Goal: Browse casually

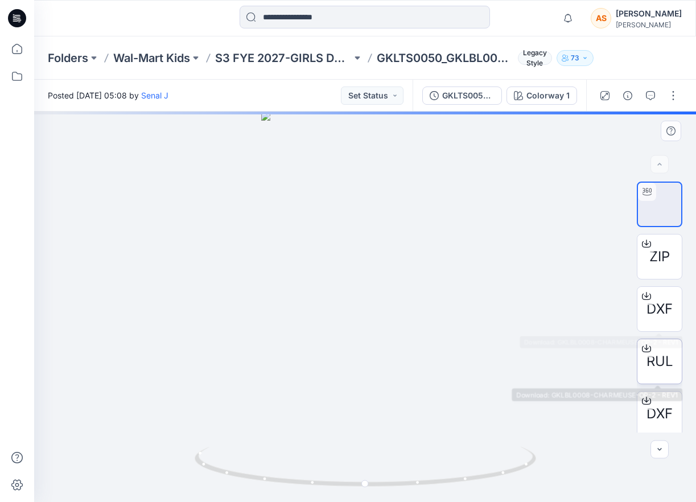
scroll to position [56, 0]
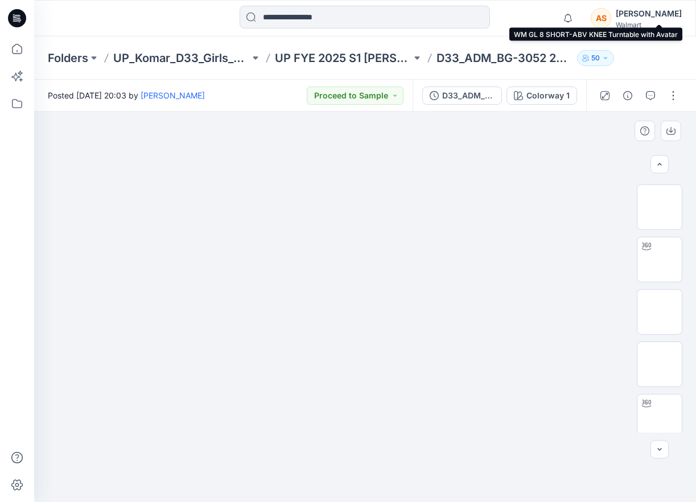
scroll to position [475, 0]
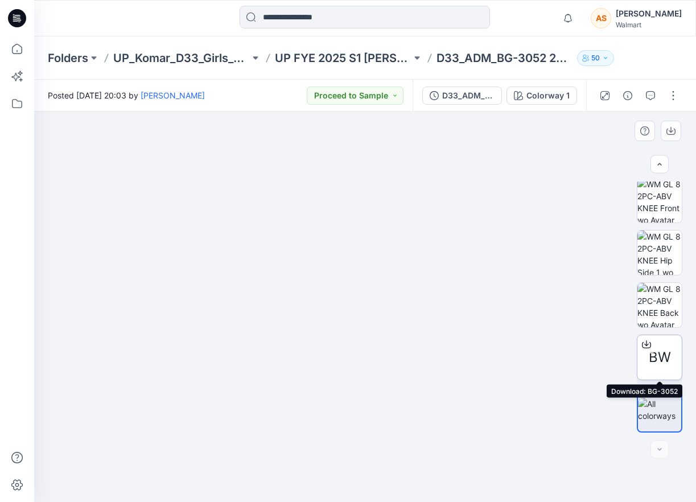
click at [658, 357] on span "BW" at bounding box center [660, 357] width 22 height 20
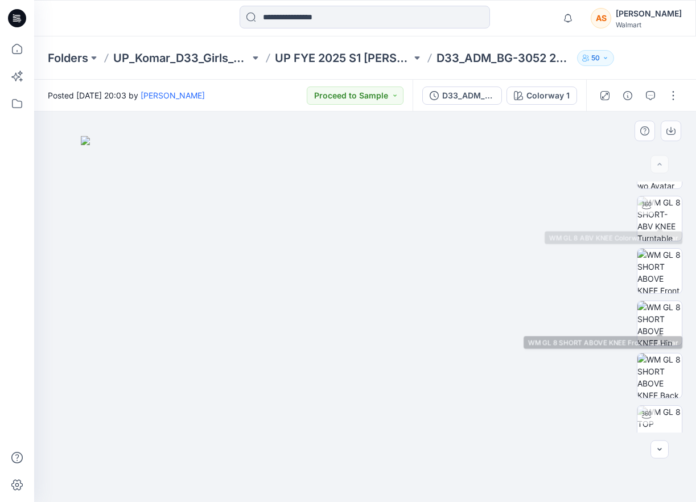
scroll to position [0, 0]
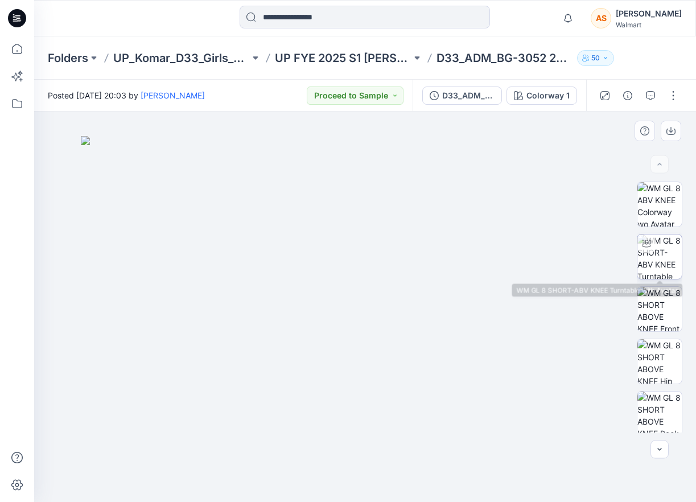
click at [669, 260] on img at bounding box center [659, 256] width 44 height 44
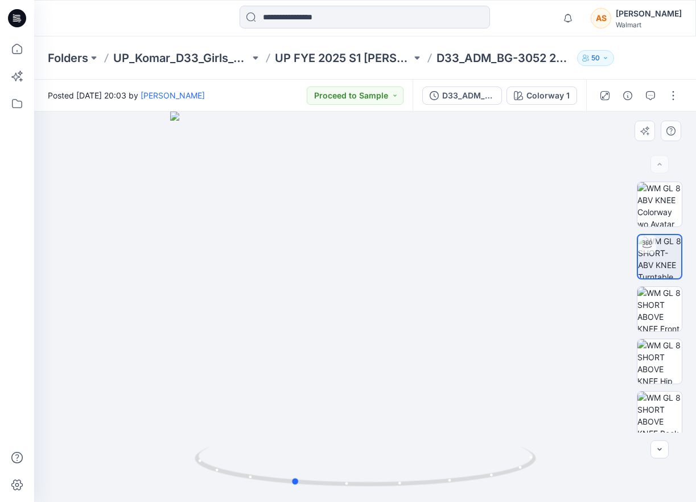
drag, startPoint x: 394, startPoint y: 396, endPoint x: 323, endPoint y: 416, distance: 73.9
click at [323, 416] on div at bounding box center [365, 307] width 662 height 390
drag, startPoint x: 333, startPoint y: 198, endPoint x: 333, endPoint y: 361, distance: 162.8
click at [333, 361] on img at bounding box center [365, 236] width 958 height 532
